Goal: Task Accomplishment & Management: Manage account settings

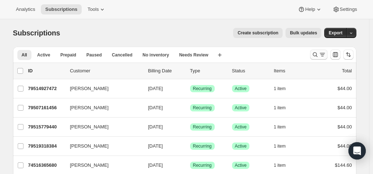
click at [321, 56] on icon "Search and filter results" at bounding box center [321, 54] width 7 height 7
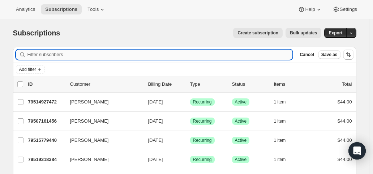
click at [88, 55] on input "Filter subscribers" at bounding box center [159, 54] width 265 height 10
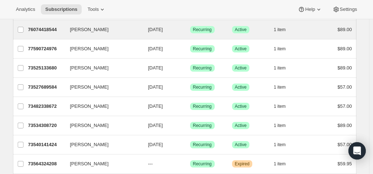
scroll to position [108, 0]
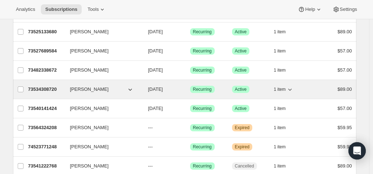
type input "Ever"
click at [157, 88] on span "[DATE]" at bounding box center [155, 88] width 15 height 5
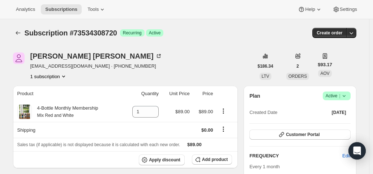
scroll to position [108, 0]
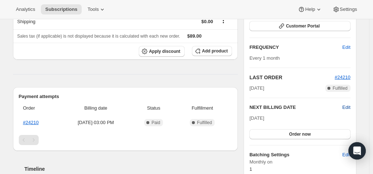
click at [344, 108] on span "Edit" at bounding box center [346, 107] width 8 height 7
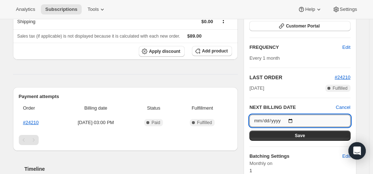
click at [292, 120] on input "[DATE]" at bounding box center [299, 120] width 101 height 12
type input "[DATE]"
click at [294, 134] on button "Save" at bounding box center [299, 135] width 101 height 10
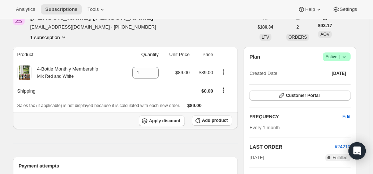
scroll to position [0, 0]
